Goal: Task Accomplishment & Management: Manage account settings

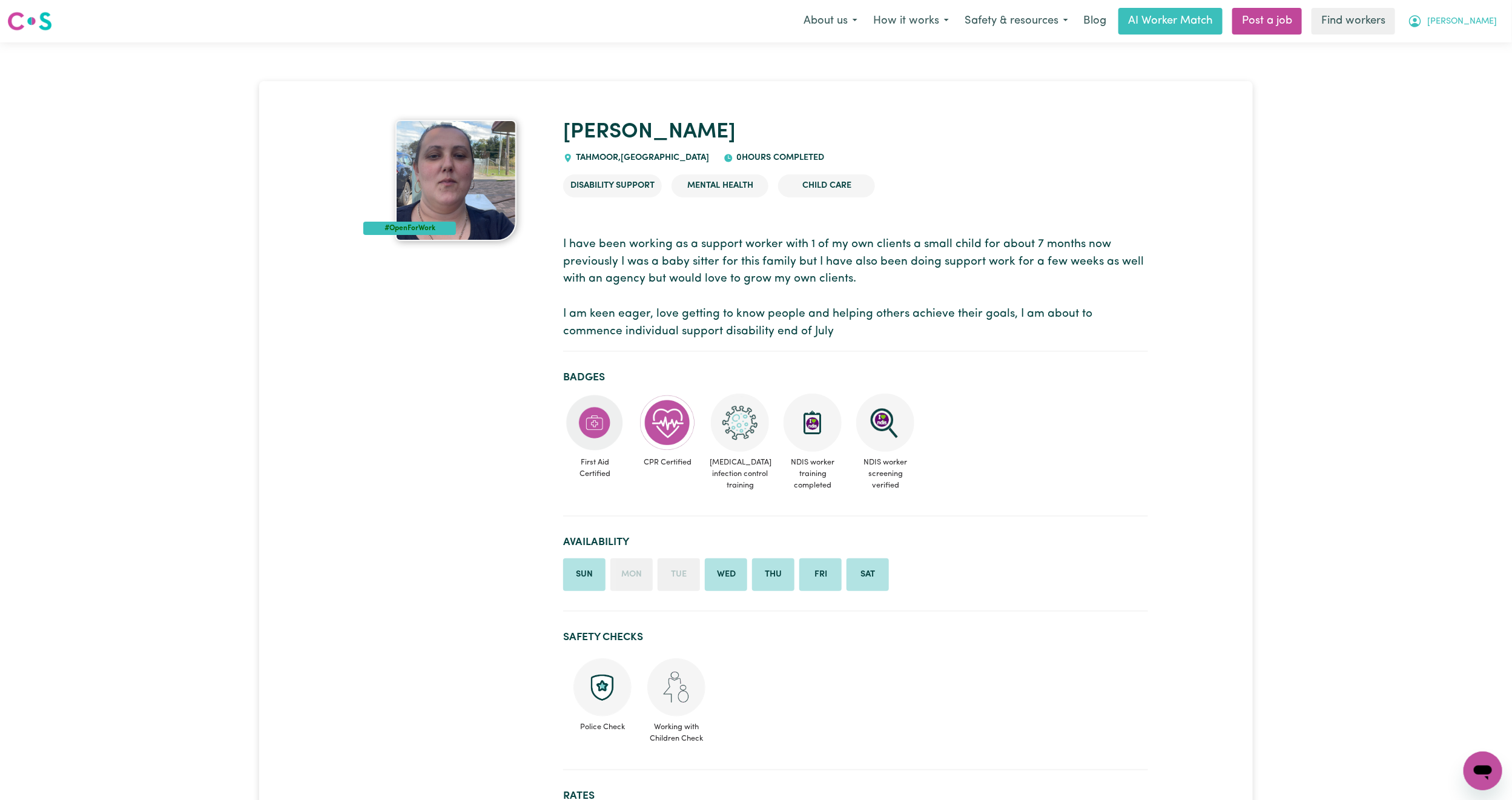
click at [1483, 12] on button "[PERSON_NAME]" at bounding box center [1452, 21] width 105 height 26
click at [1465, 64] on link "Logout" at bounding box center [1456, 69] width 96 height 23
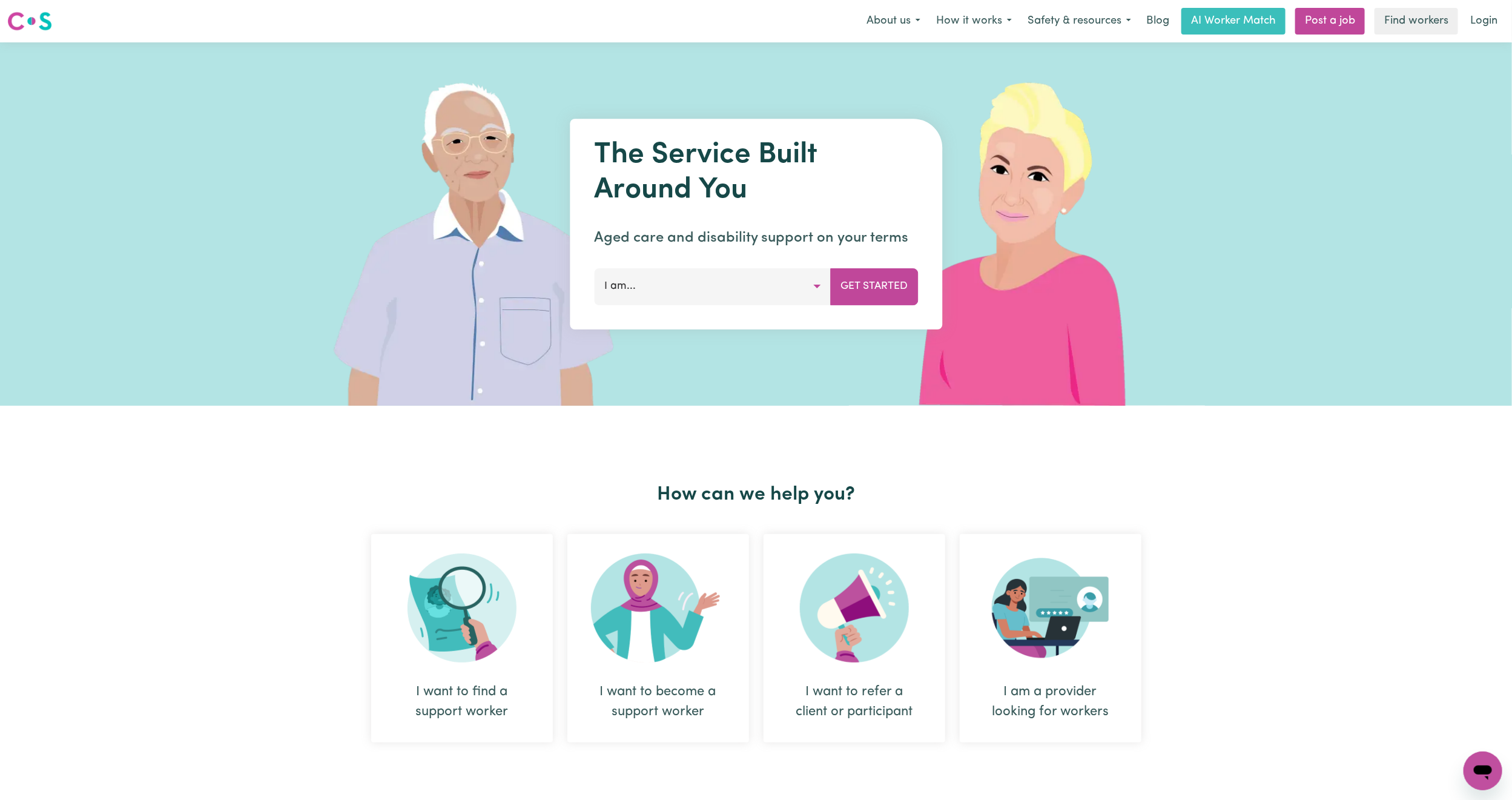
click at [1488, 24] on link "Login" at bounding box center [1484, 21] width 42 height 26
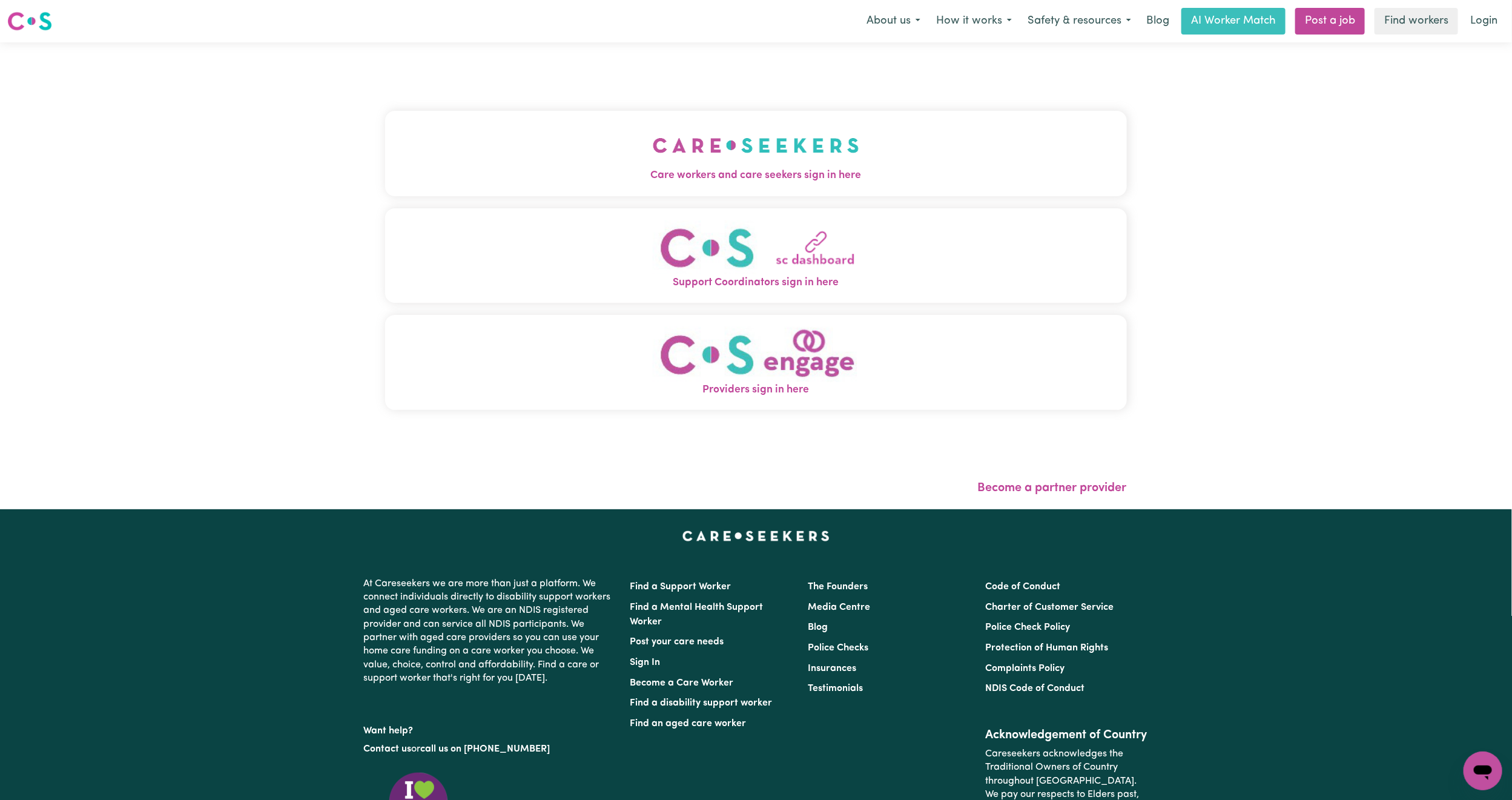
click at [653, 153] on img "Care workers and care seekers sign in here" at bounding box center [756, 145] width 206 height 45
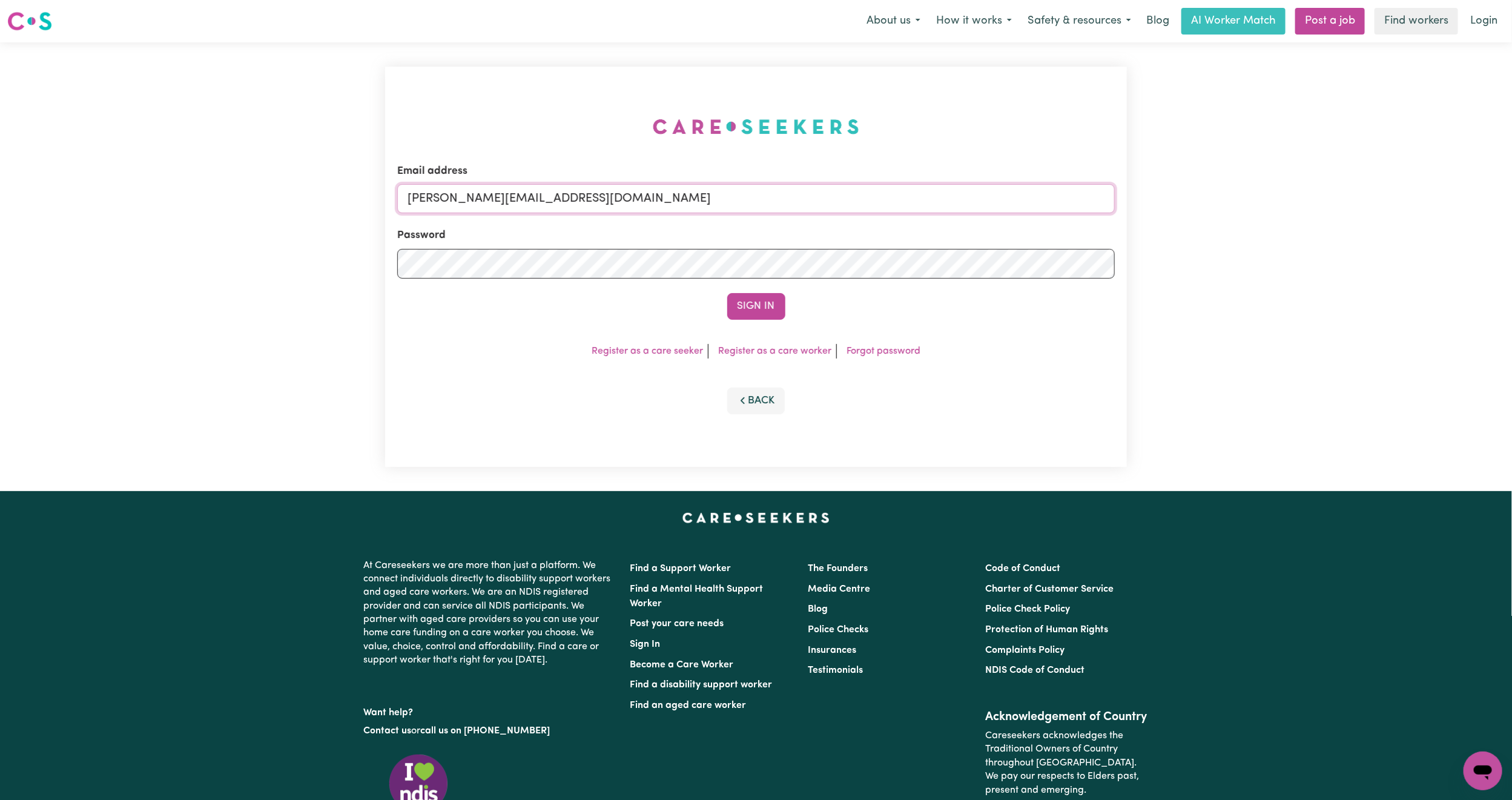
drag, startPoint x: 521, startPoint y: 201, endPoint x: 524, endPoint y: 207, distance: 6.7
click at [521, 201] on input "mikayla+engage@careseekers.com.au" at bounding box center [756, 199] width 717 height 29
drag, startPoint x: 469, startPoint y: 202, endPoint x: 825, endPoint y: 222, distance: 356.6
click at [825, 222] on form "Email address superuser~mikayla@careseekers.com.au Password Sign In" at bounding box center [756, 242] width 717 height 157
drag, startPoint x: 485, startPoint y: 199, endPoint x: 582, endPoint y: 231, distance: 102.1
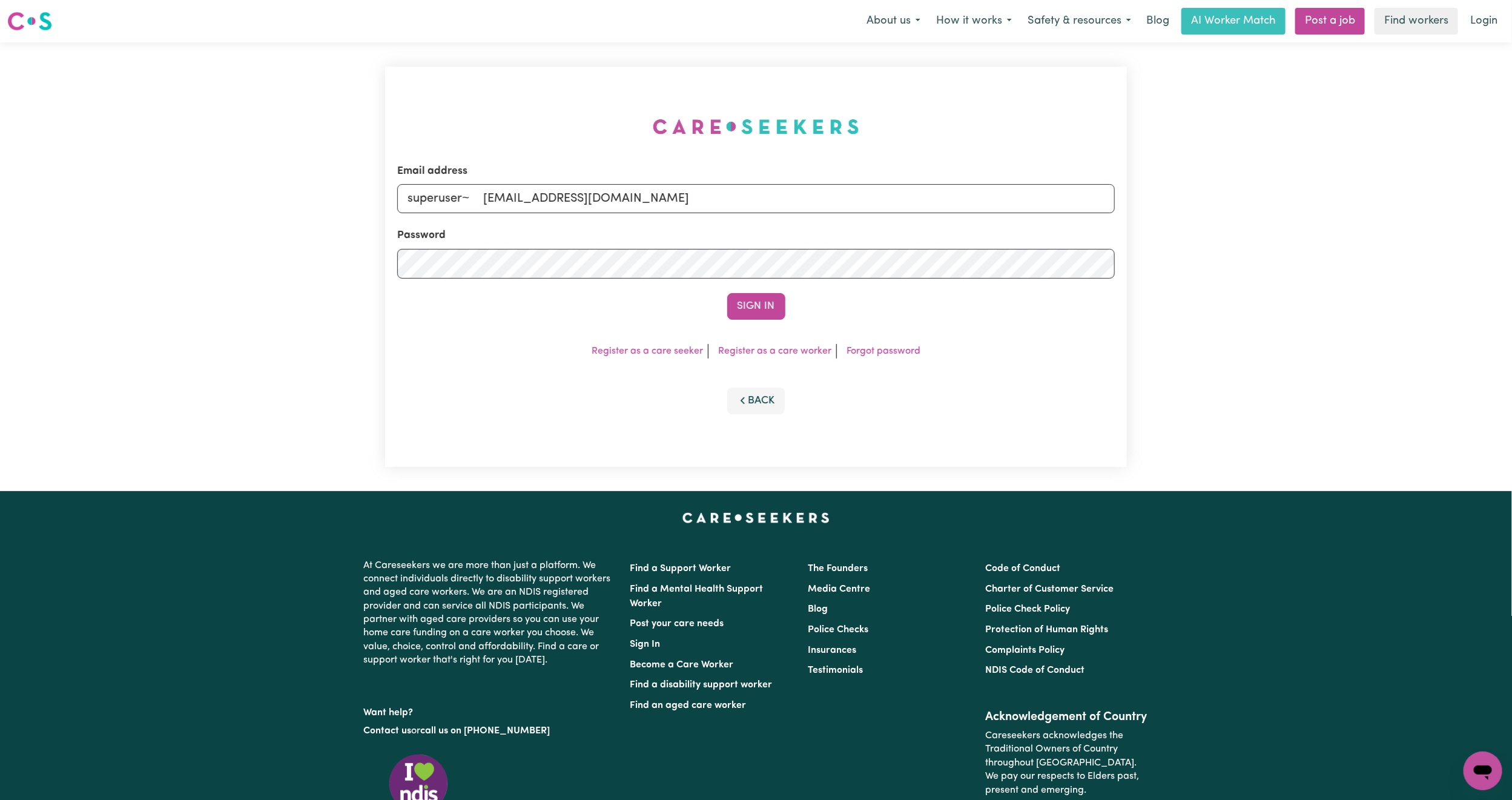
click at [487, 199] on input "superuser~ jgsusfaith@gmail.com" at bounding box center [756, 199] width 717 height 29
type input "superuser~jgsusfaith@gmail.com"
click at [727, 293] on button "Sign In" at bounding box center [756, 306] width 58 height 26
